Goal: Find specific page/section: Find specific page/section

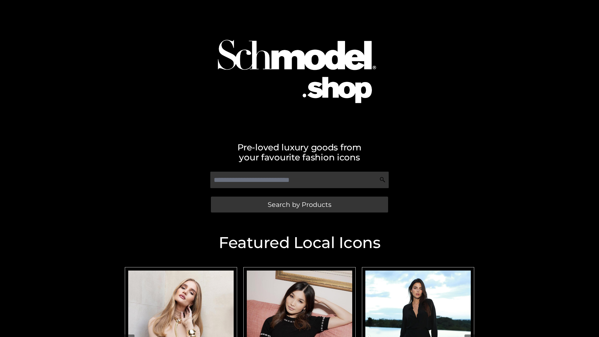
click at [299, 204] on span "Search by Products" at bounding box center [300, 204] width 64 height 7
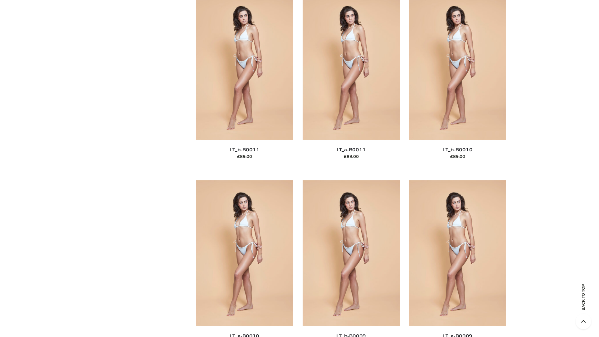
scroll to position [2801, 0]
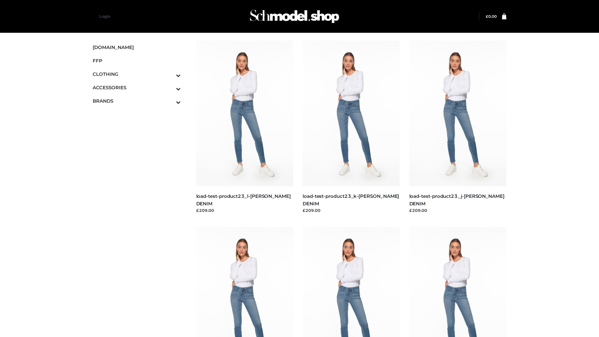
scroll to position [547, 0]
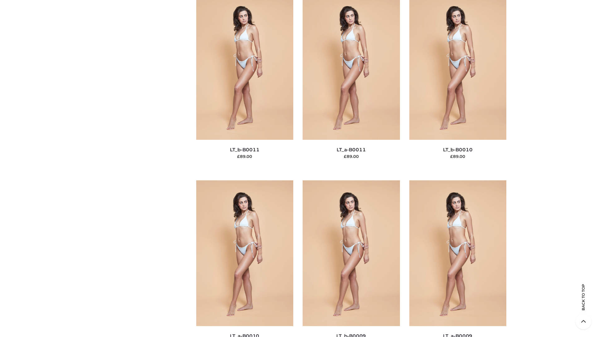
scroll to position [2801, 0]
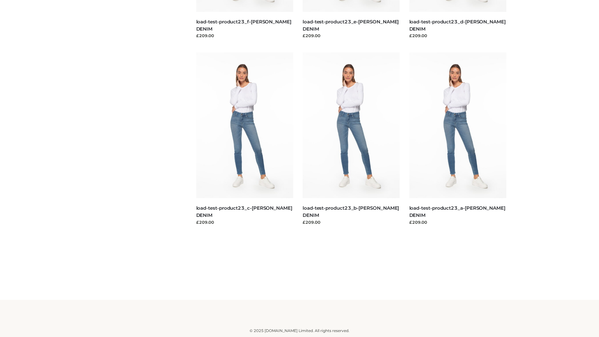
scroll to position [547, 0]
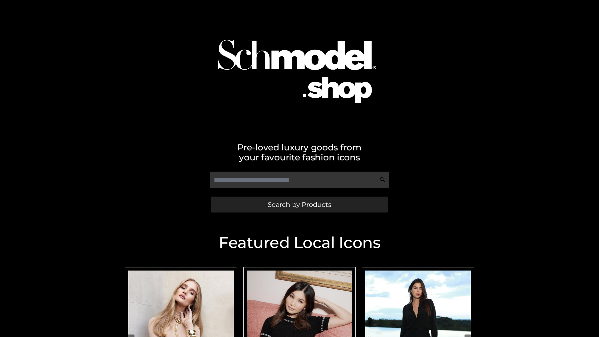
click at [299, 204] on span "Search by Products" at bounding box center [300, 204] width 64 height 7
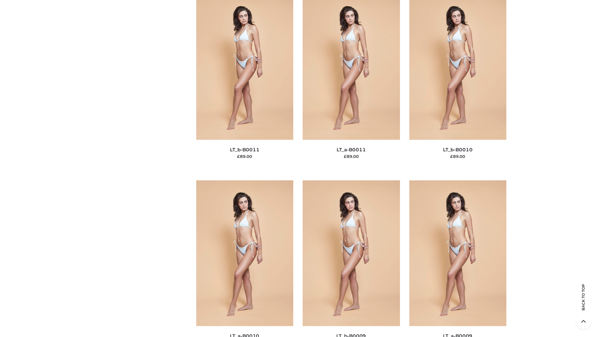
scroll to position [2801, 0]
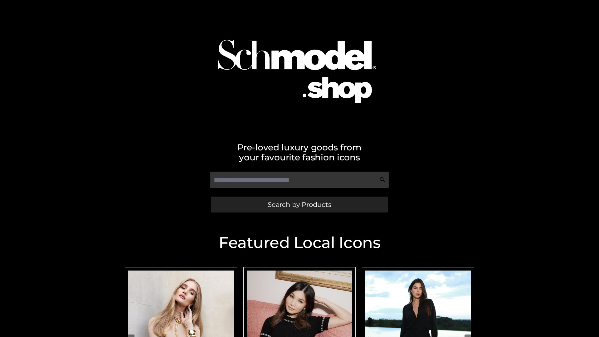
click at [299, 204] on span "Search by Products" at bounding box center [300, 204] width 64 height 7
